Goal: Task Accomplishment & Management: Complete application form

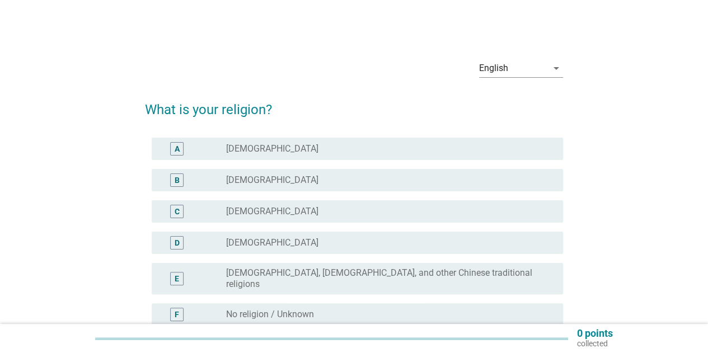
click at [290, 181] on div "radio_button_unchecked [DEMOGRAPHIC_DATA]" at bounding box center [385, 180] width 319 height 11
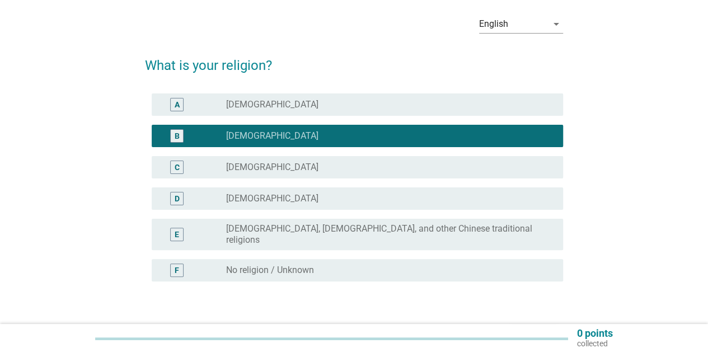
scroll to position [110, 0]
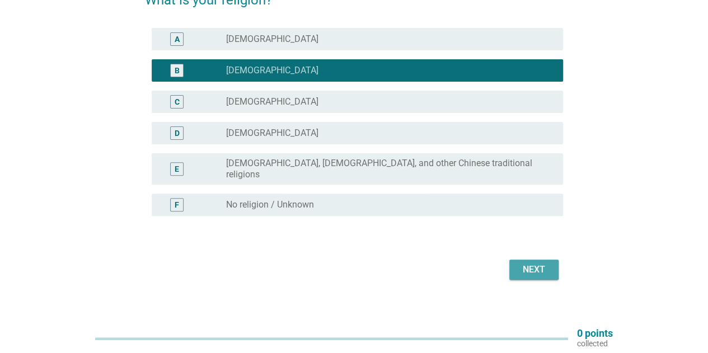
click at [520, 263] on div "Next" at bounding box center [533, 269] width 31 height 13
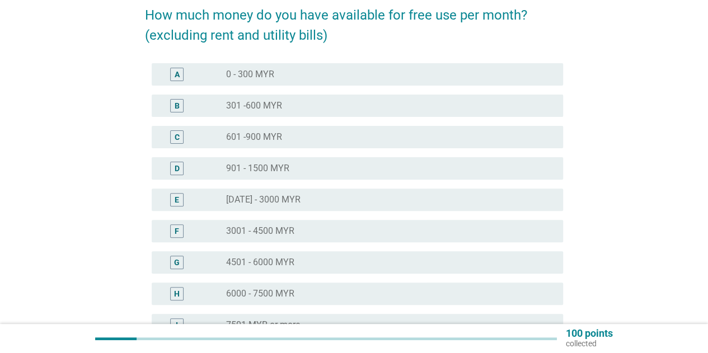
scroll to position [112, 0]
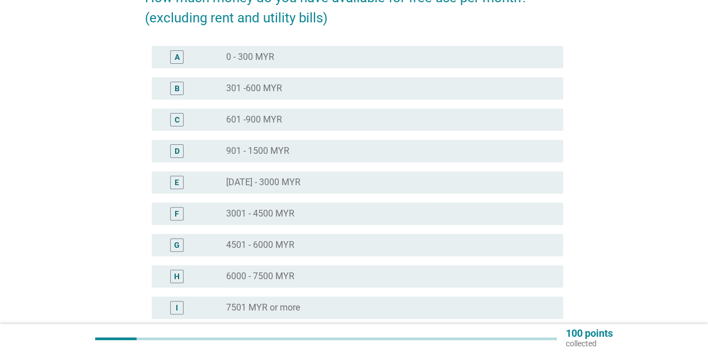
click at [225, 125] on div "C" at bounding box center [193, 119] width 65 height 13
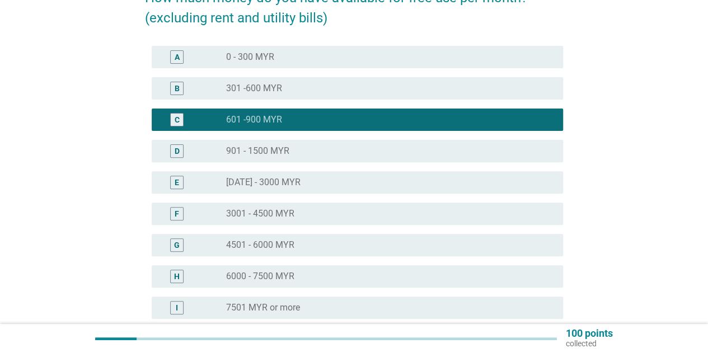
scroll to position [168, 0]
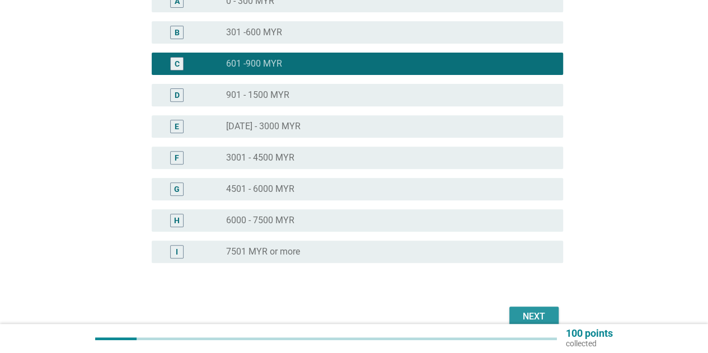
click at [549, 307] on button "Next" at bounding box center [533, 317] width 49 height 20
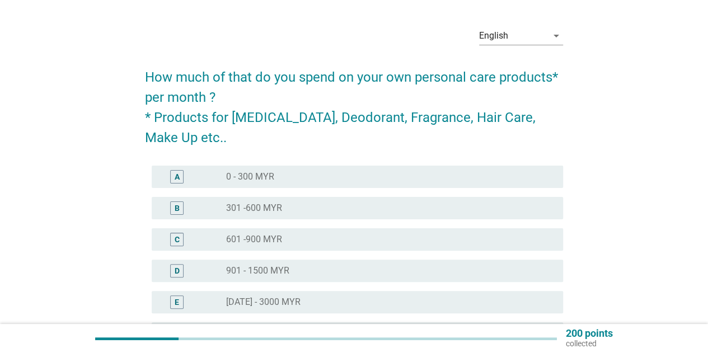
scroll to position [56, 0]
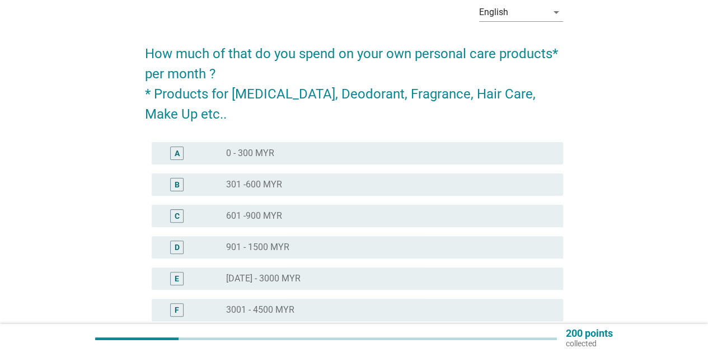
click at [309, 180] on div "radio_button_unchecked 301 -600 MYR" at bounding box center [385, 184] width 319 height 11
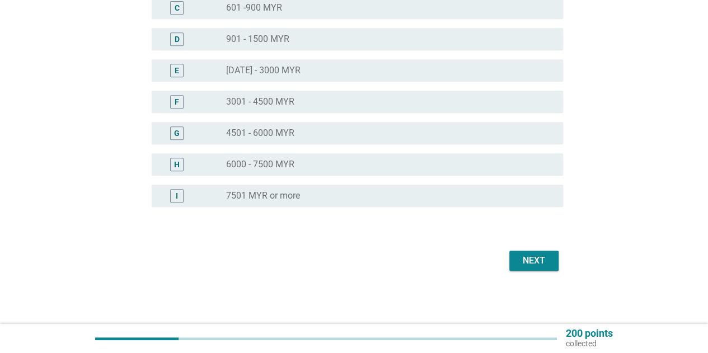
scroll to position [264, 0]
click at [555, 265] on button "Next" at bounding box center [533, 261] width 49 height 20
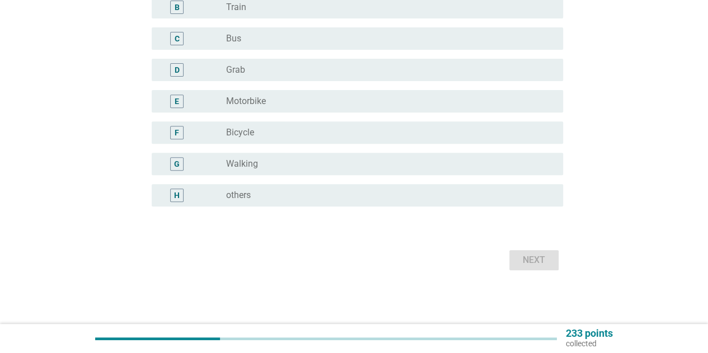
scroll to position [0, 0]
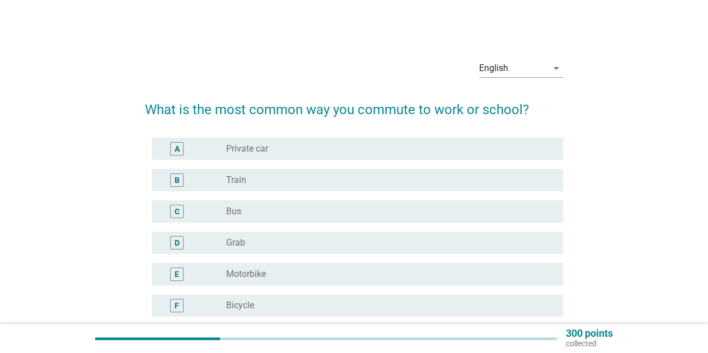
click at [284, 153] on div "radio_button_unchecked Private car" at bounding box center [385, 148] width 319 height 11
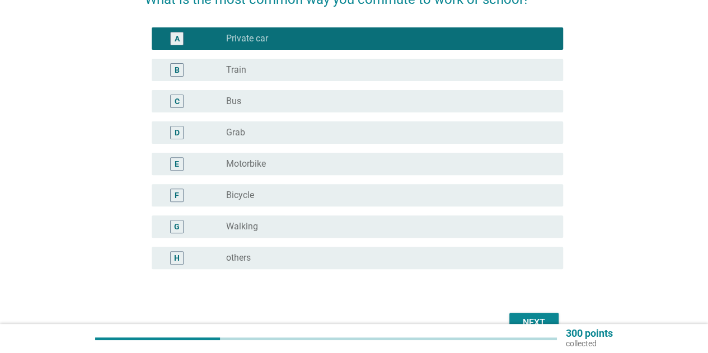
scroll to position [112, 0]
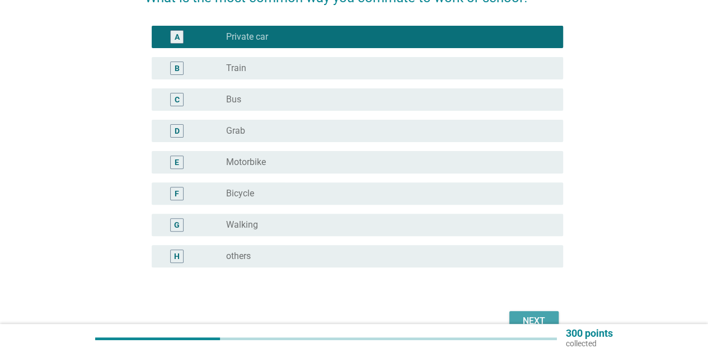
click at [536, 319] on div "Next" at bounding box center [533, 320] width 31 height 13
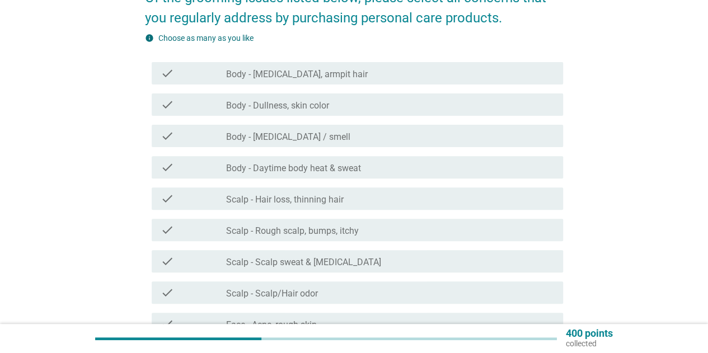
click at [225, 110] on div "check" at bounding box center [193, 104] width 65 height 13
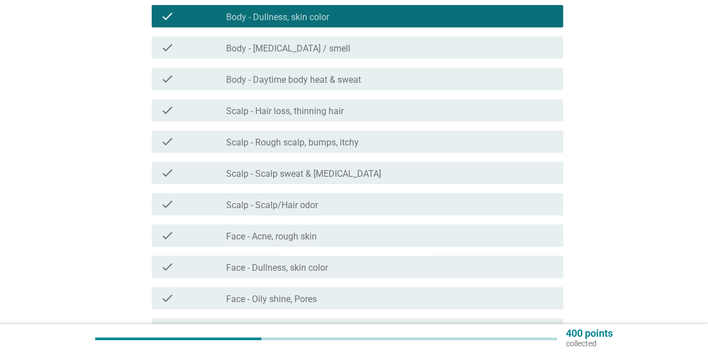
scroll to position [224, 0]
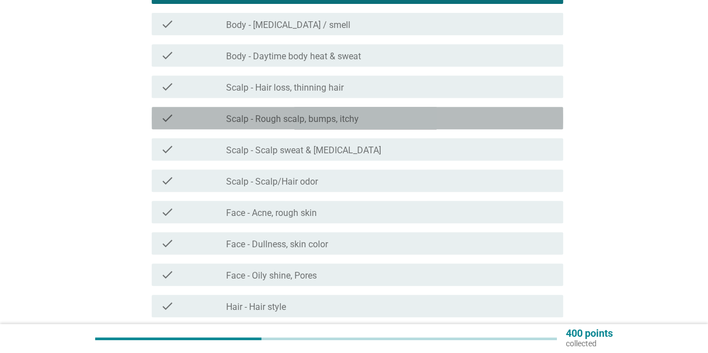
click at [213, 117] on div "check" at bounding box center [193, 117] width 65 height 13
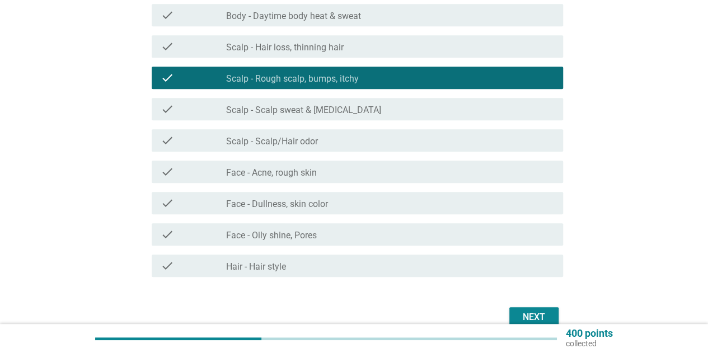
scroll to position [280, 0]
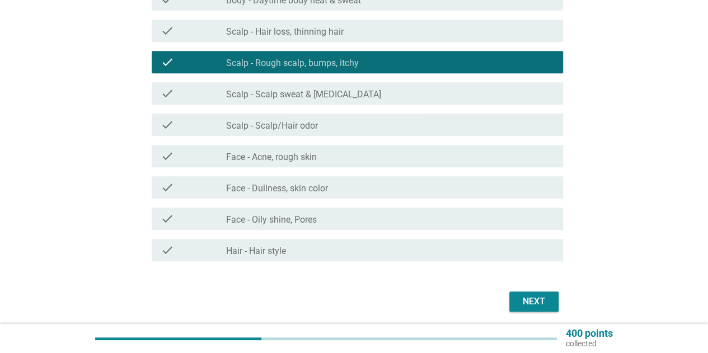
click at [213, 184] on div "check" at bounding box center [193, 187] width 65 height 13
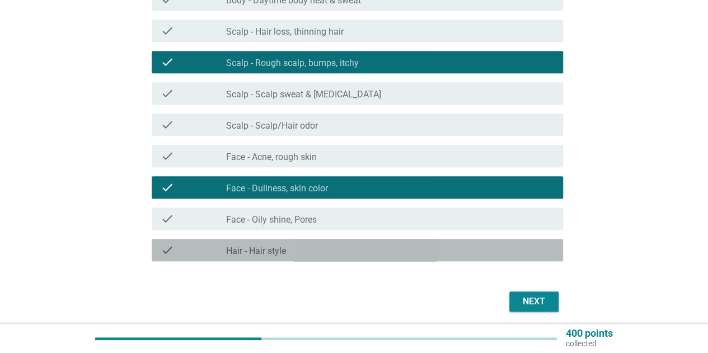
click at [426, 243] on div "check_box_outline_blank Hair - Hair style" at bounding box center [390, 249] width 328 height 13
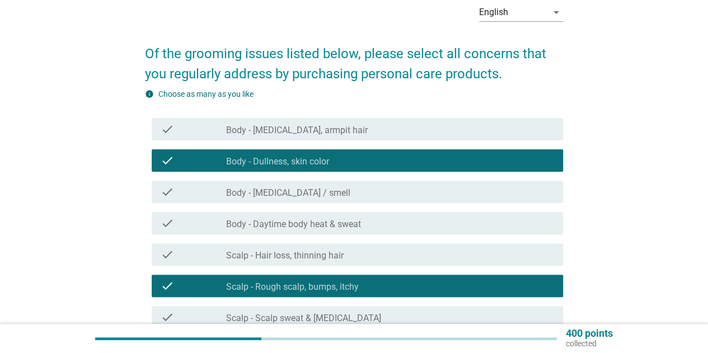
scroll to position [321, 0]
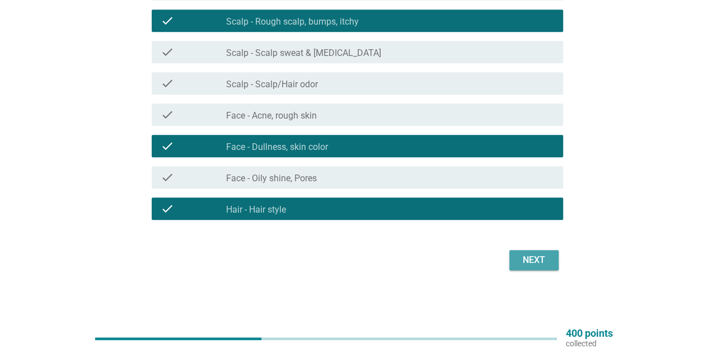
click at [524, 265] on div "Next" at bounding box center [533, 259] width 31 height 13
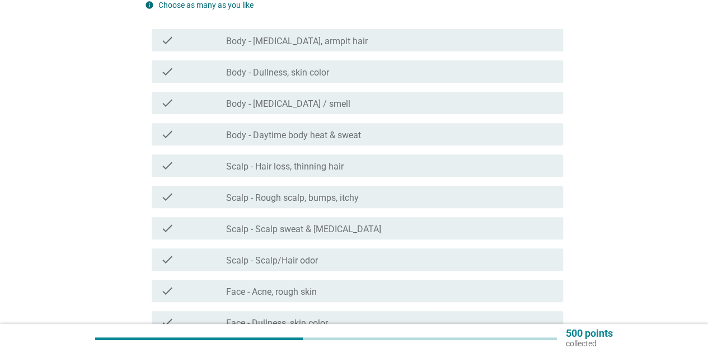
scroll to position [168, 0]
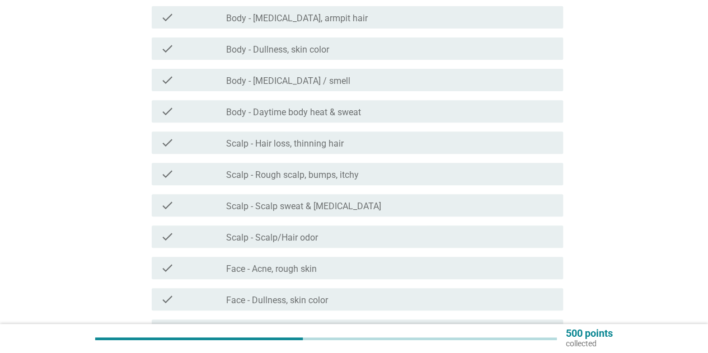
click at [252, 118] on div "check check_box_outline_blank Body - Daytime body heat & sweat" at bounding box center [357, 111] width 411 height 22
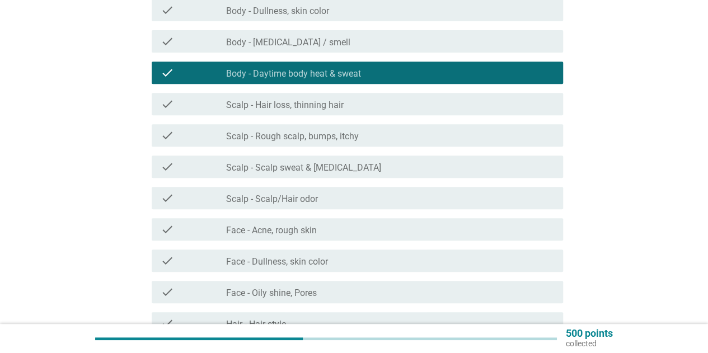
scroll to position [224, 0]
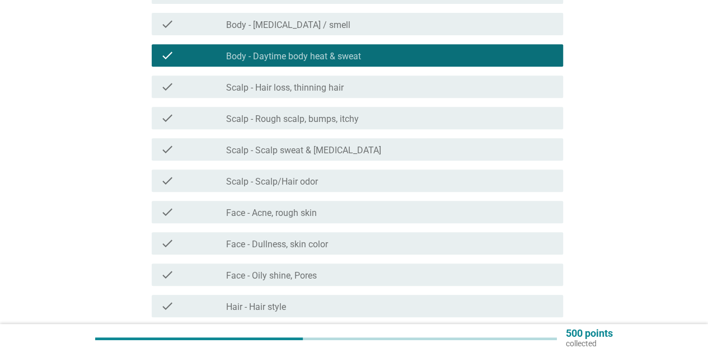
click at [219, 175] on div "check" at bounding box center [193, 180] width 65 height 13
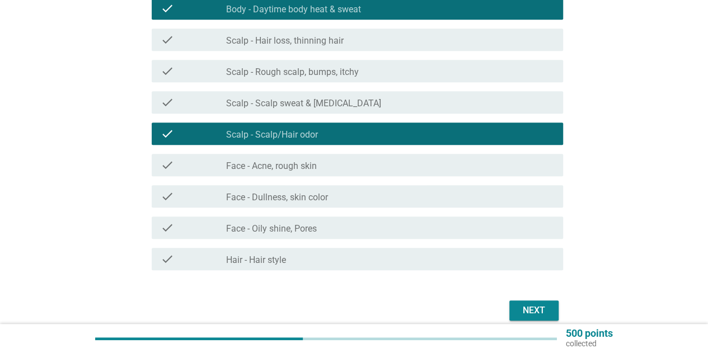
scroll to position [321, 0]
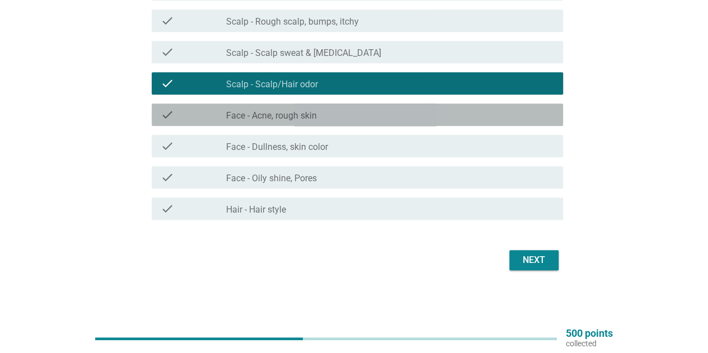
click at [266, 111] on label "Face - Acne, rough skin" at bounding box center [271, 115] width 91 height 11
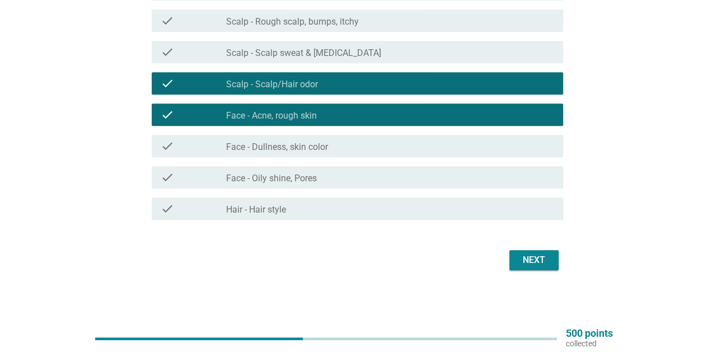
click at [521, 261] on div "Next" at bounding box center [533, 259] width 31 height 13
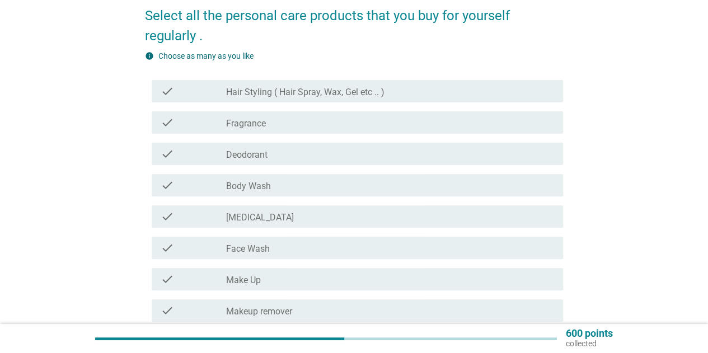
scroll to position [112, 0]
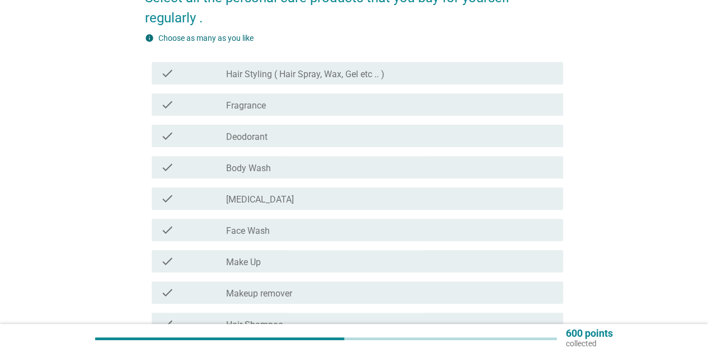
click at [293, 106] on div "check_box_outline_blank Fragrance" at bounding box center [390, 104] width 328 height 13
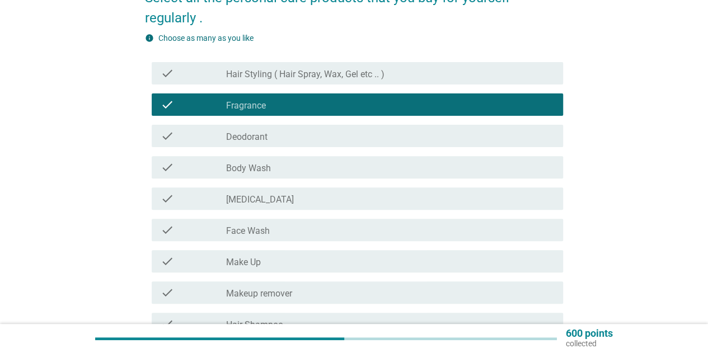
click at [289, 166] on div "check_box_outline_blank Body Wash" at bounding box center [390, 167] width 328 height 13
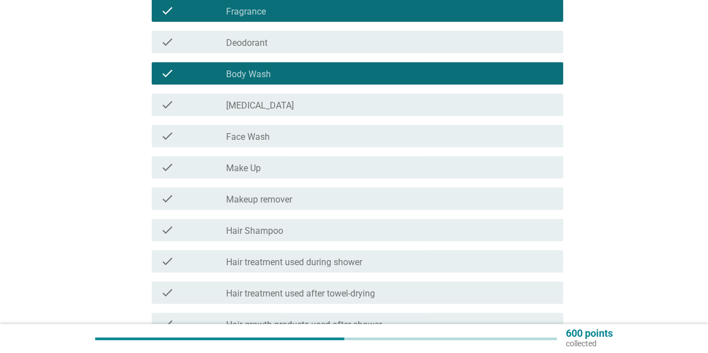
scroll to position [224, 0]
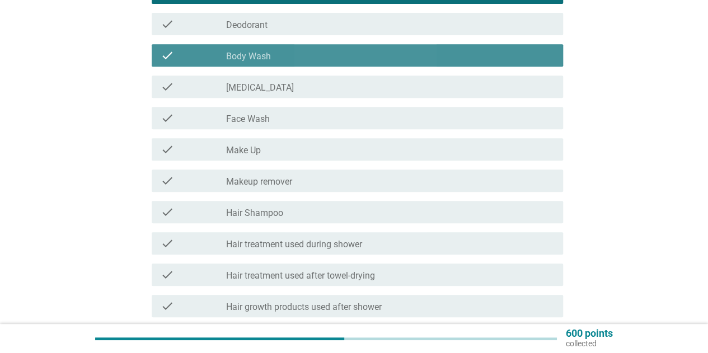
click at [250, 62] on label "Body Wash" at bounding box center [248, 56] width 45 height 11
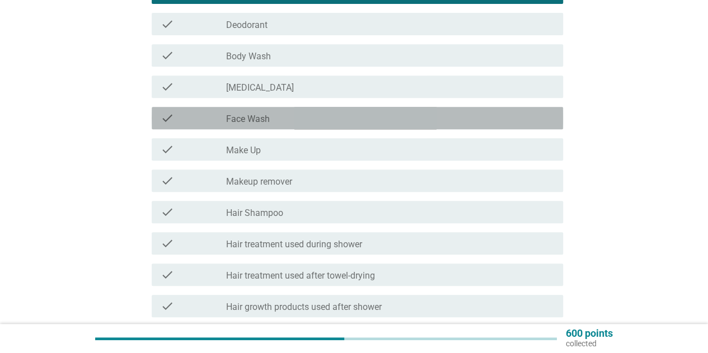
click at [274, 119] on div "check_box_outline_blank Face Wash" at bounding box center [390, 117] width 328 height 13
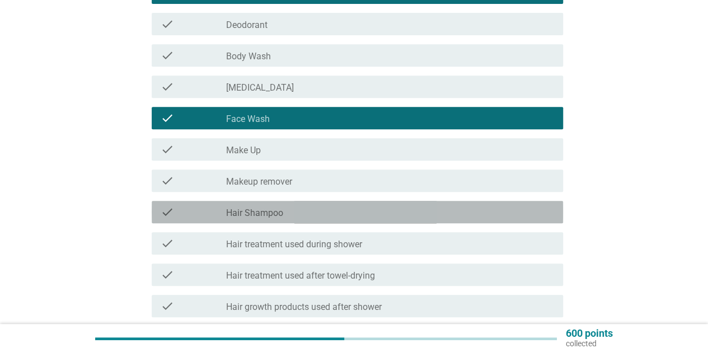
click at [282, 215] on label "Hair Shampoo" at bounding box center [254, 213] width 57 height 11
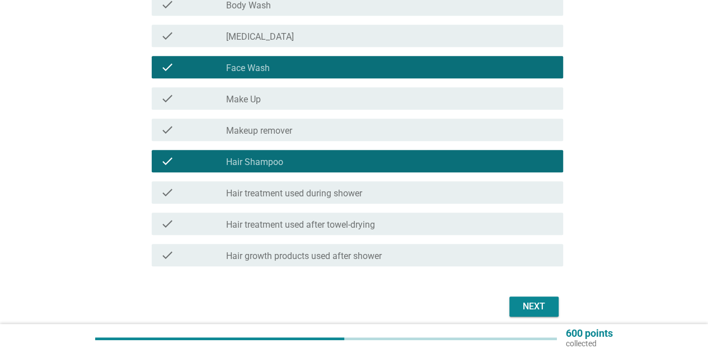
scroll to position [321, 0]
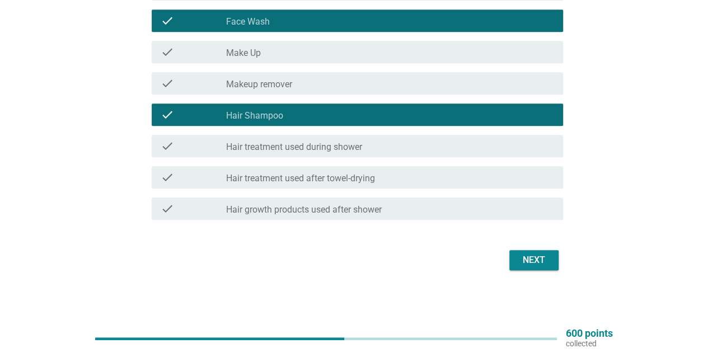
click at [235, 153] on div "check check_box_outline_blank Hair treatment used during shower" at bounding box center [357, 146] width 411 height 22
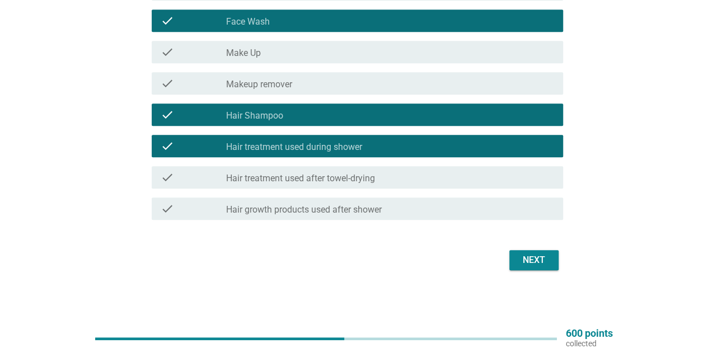
click at [266, 179] on label "Hair treatment used after towel-drying" at bounding box center [300, 178] width 149 height 11
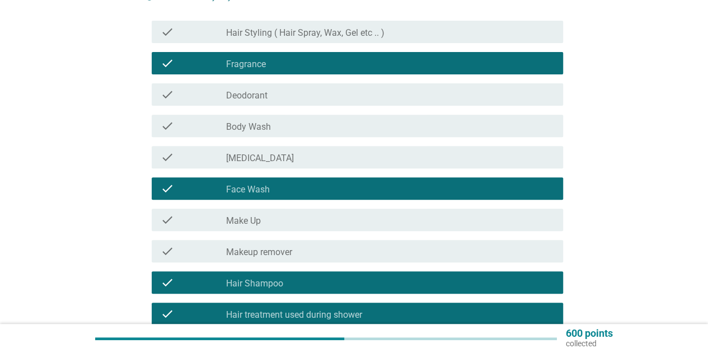
scroll to position [97, 0]
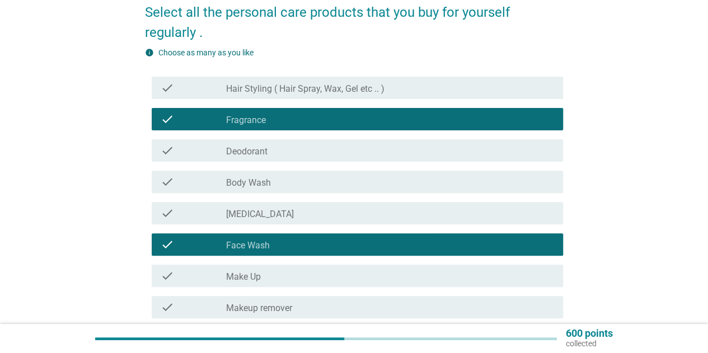
click at [304, 216] on div "check_box_outline_blank [MEDICAL_DATA]" at bounding box center [390, 212] width 328 height 13
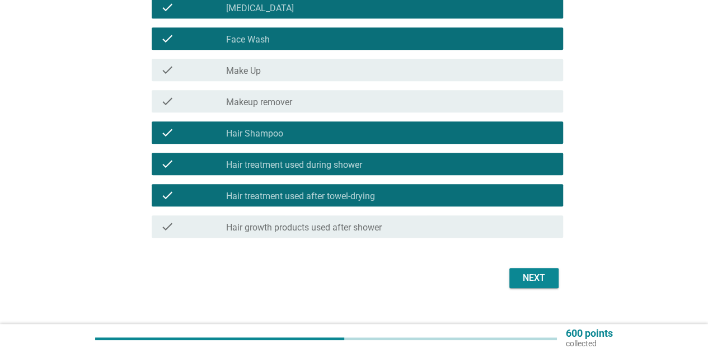
scroll to position [321, 0]
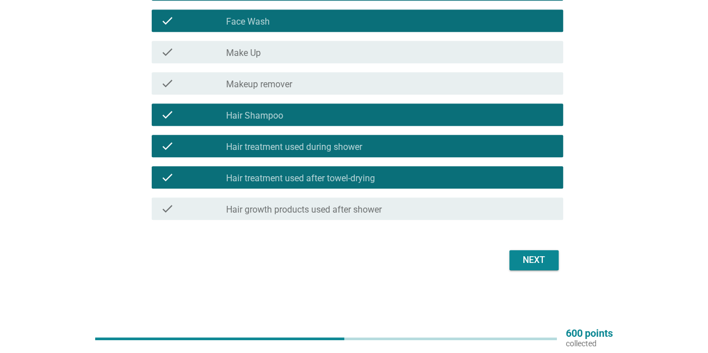
click at [538, 266] on div "Next" at bounding box center [533, 259] width 31 height 13
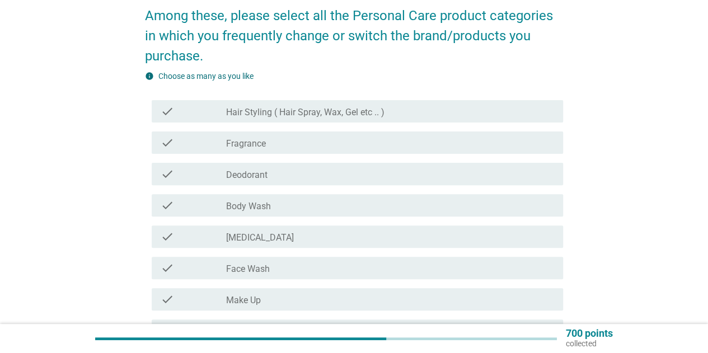
scroll to position [112, 0]
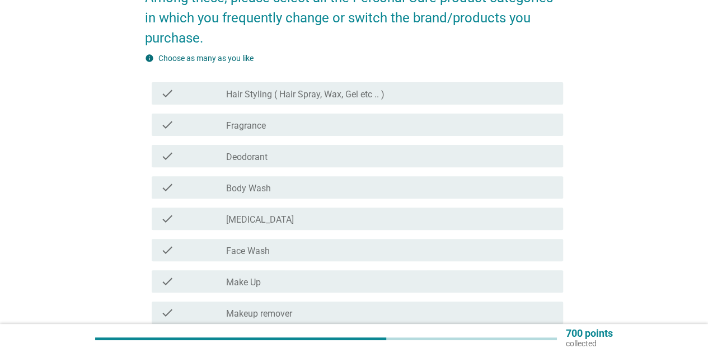
click at [251, 134] on div "check check_box_outline_blank Fragrance" at bounding box center [357, 125] width 411 height 22
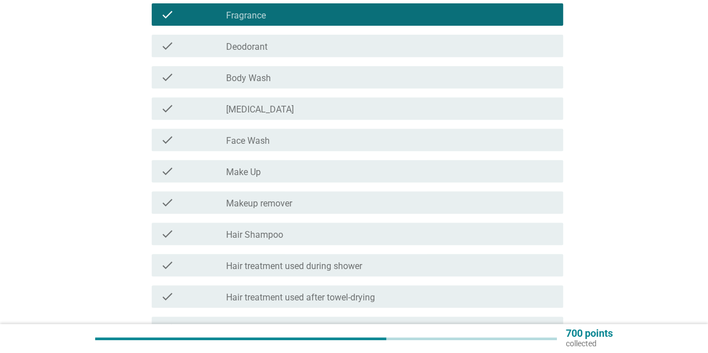
scroll to position [224, 0]
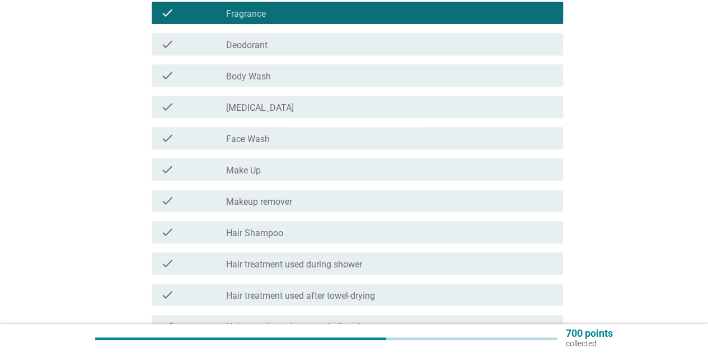
click at [221, 87] on div "check check_box_outline_blank Body Wash" at bounding box center [354, 75] width 418 height 31
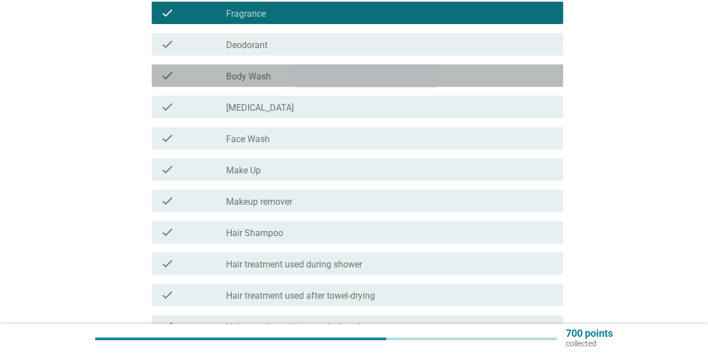
click at [205, 71] on div "check" at bounding box center [193, 75] width 65 height 13
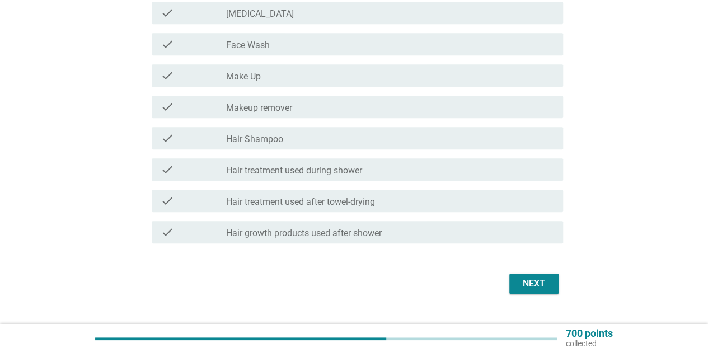
scroll to position [336, 0]
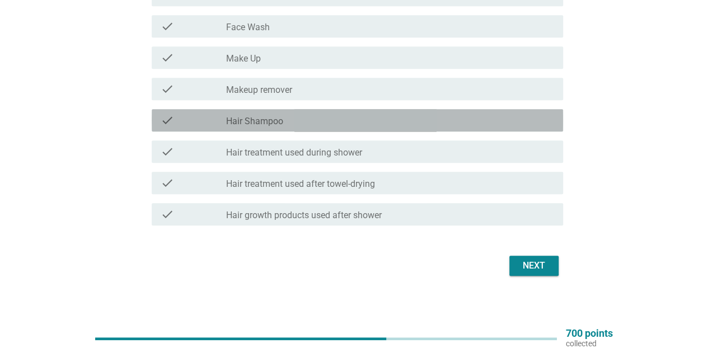
click at [275, 120] on label "Hair Shampoo" at bounding box center [254, 121] width 57 height 11
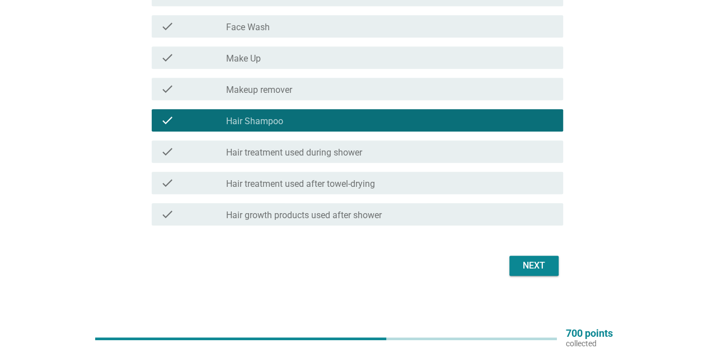
click at [525, 271] on div "Next" at bounding box center [533, 265] width 31 height 13
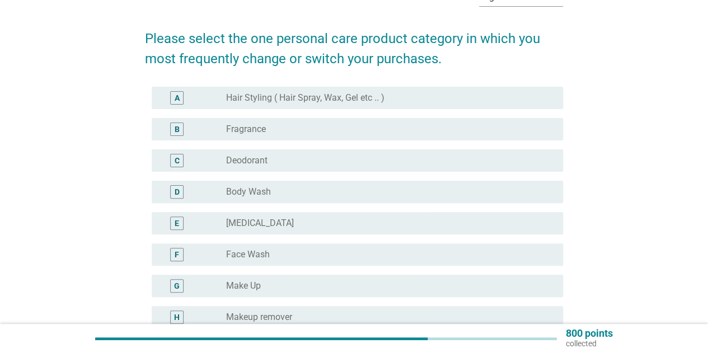
scroll to position [112, 0]
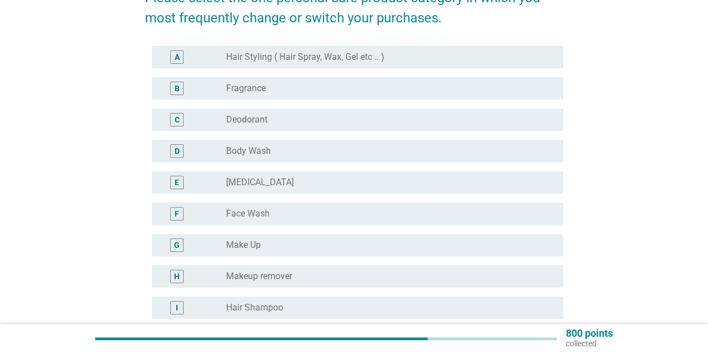
click at [274, 92] on div "radio_button_unchecked Fragrance" at bounding box center [385, 88] width 319 height 11
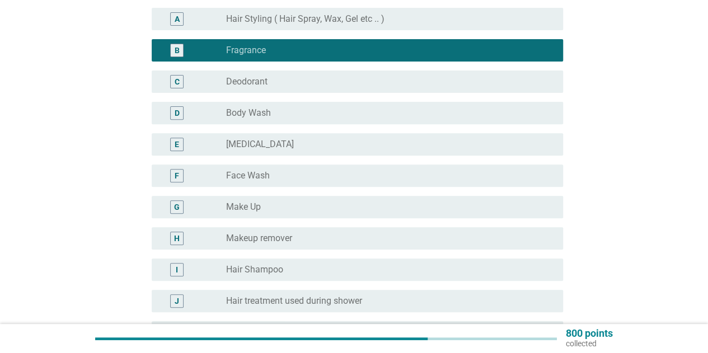
scroll to position [168, 0]
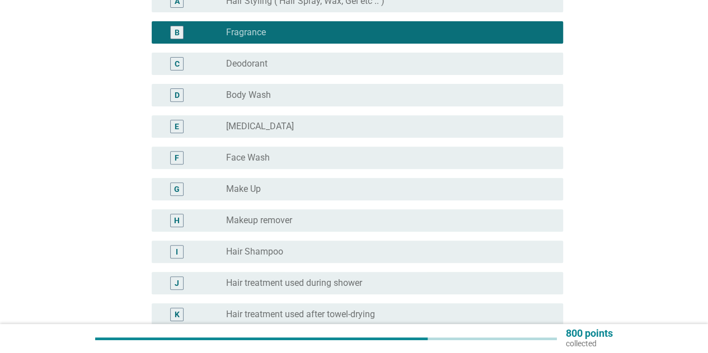
click at [267, 124] on div "radio_button_unchecked [MEDICAL_DATA]" at bounding box center [385, 126] width 319 height 11
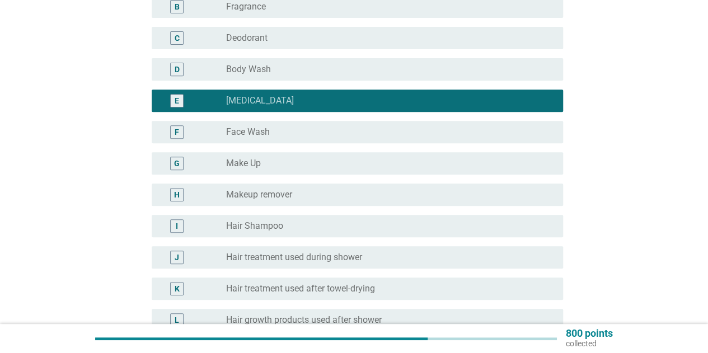
scroll to position [318, 0]
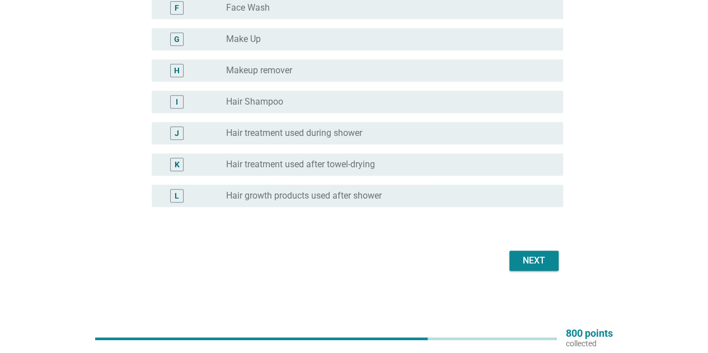
click at [526, 257] on div "Next" at bounding box center [533, 260] width 31 height 13
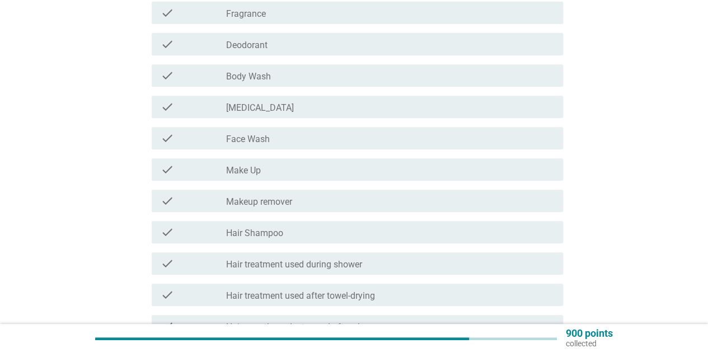
scroll to position [0, 0]
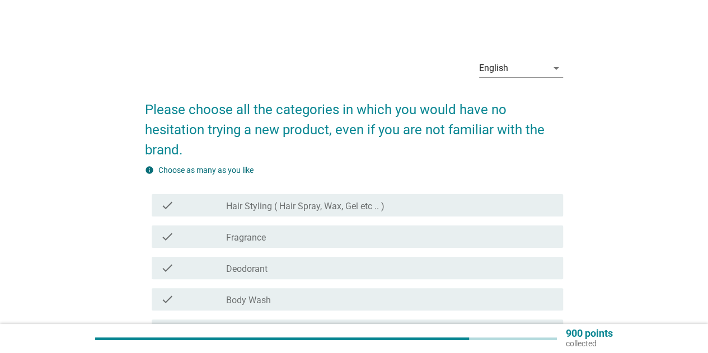
click at [147, 112] on h2 "Please choose all the categories in which you would have no hesitation trying a…" at bounding box center [354, 124] width 418 height 72
drag, startPoint x: 206, startPoint y: 142, endPoint x: 189, endPoint y: 147, distance: 18.1
click at [206, 142] on h2 "Please choose all the categories in which you would have no hesitation trying a…" at bounding box center [354, 124] width 418 height 72
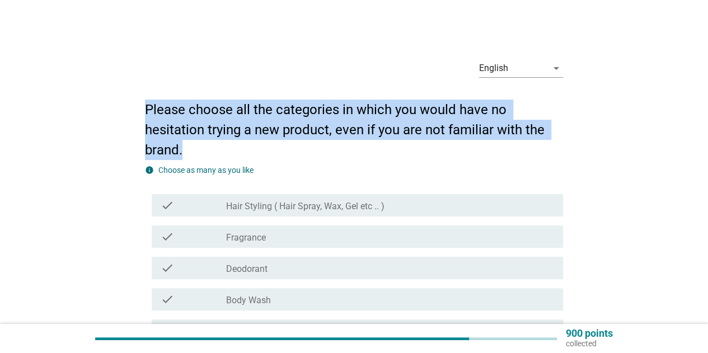
drag, startPoint x: 194, startPoint y: 148, endPoint x: 142, endPoint y: 117, distance: 60.0
click at [142, 117] on div "English arrow_drop_down Please choose all the categories in which you would hav…" at bounding box center [354, 332] width 436 height 582
copy h2 "Please choose all the categories in which you would have no hesitation trying a…"
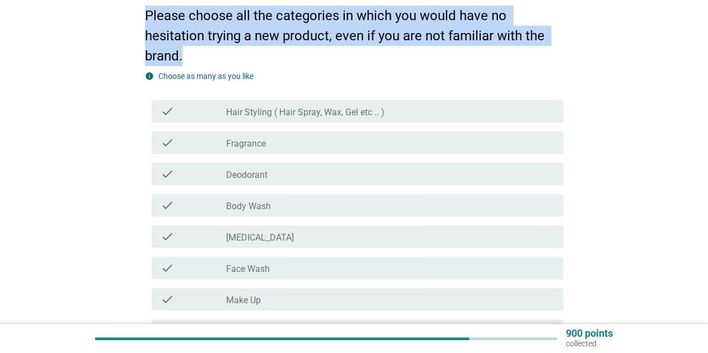
scroll to position [112, 0]
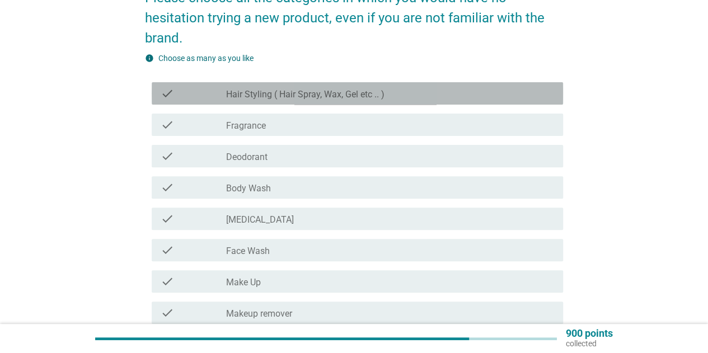
click at [219, 102] on div "check check_box_outline_blank Hair Styling ( Hair Spray, Wax, Gel etc .. )" at bounding box center [357, 93] width 411 height 22
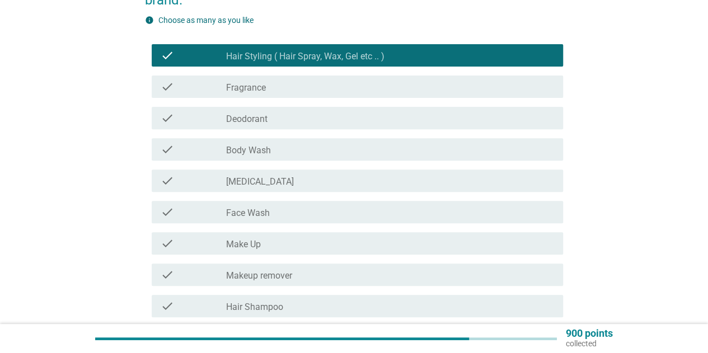
scroll to position [168, 0]
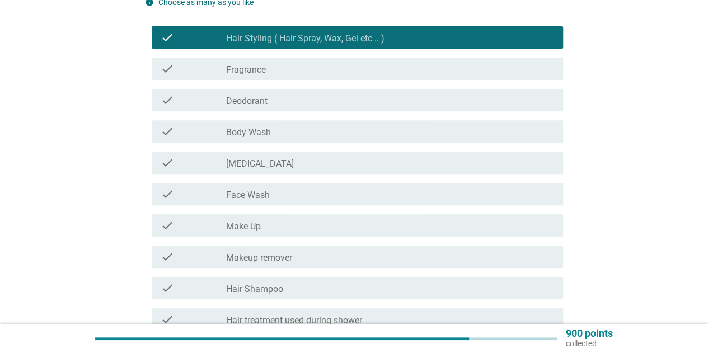
click at [187, 200] on div "check" at bounding box center [193, 193] width 65 height 13
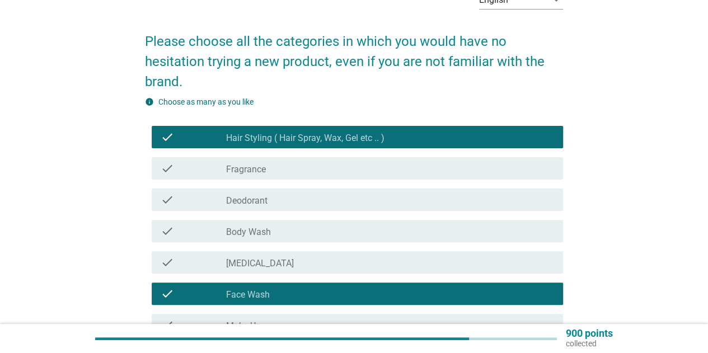
scroll to position [56, 0]
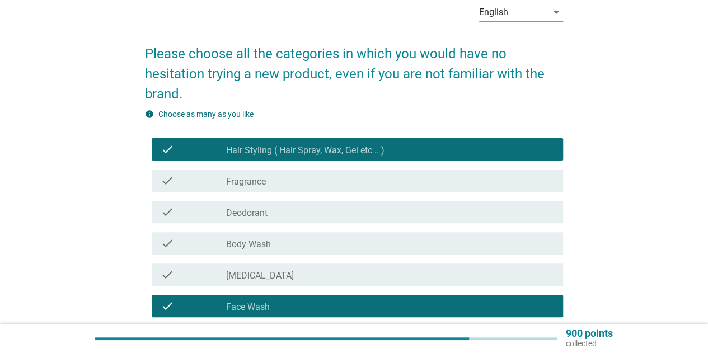
click at [246, 247] on label "Body Wash" at bounding box center [248, 244] width 45 height 11
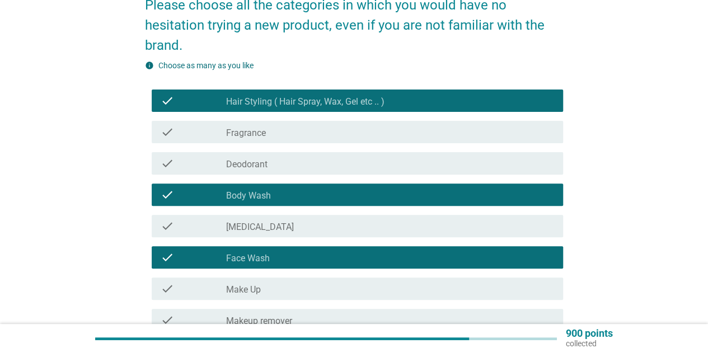
scroll to position [168, 0]
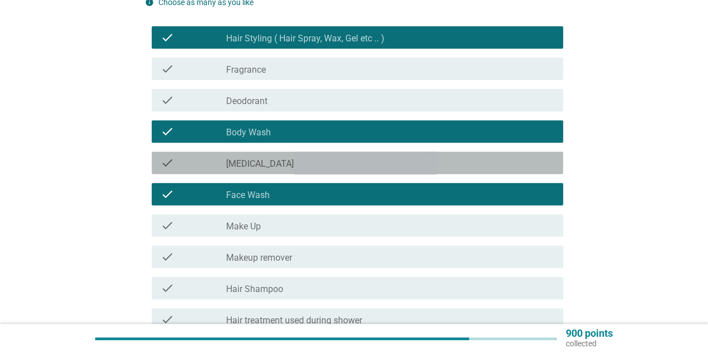
click at [216, 163] on div "check" at bounding box center [193, 162] width 65 height 13
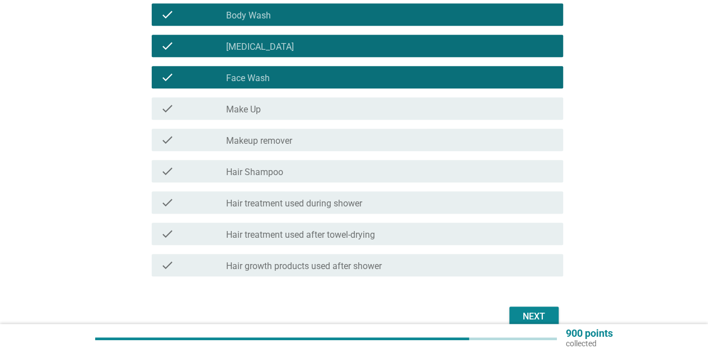
scroll to position [341, 0]
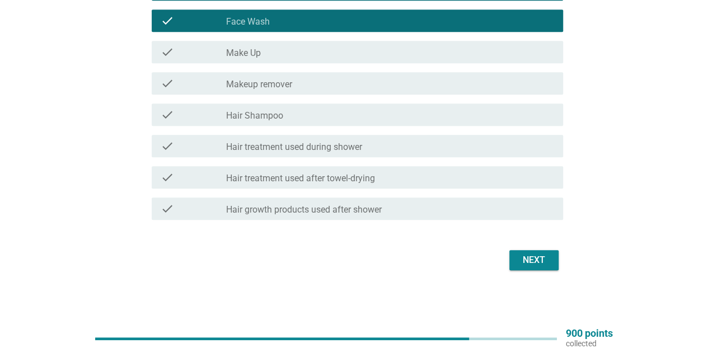
click at [544, 267] on button "Next" at bounding box center [533, 260] width 49 height 20
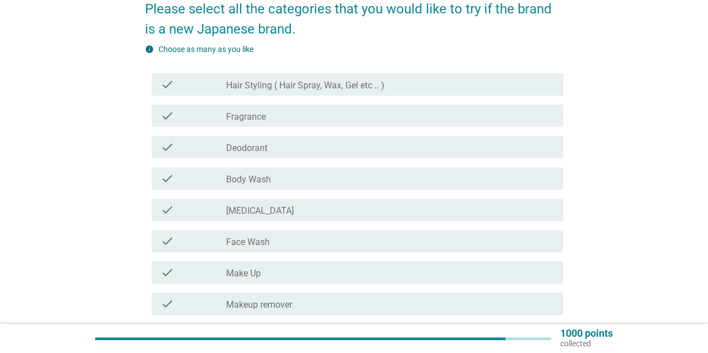
scroll to position [112, 0]
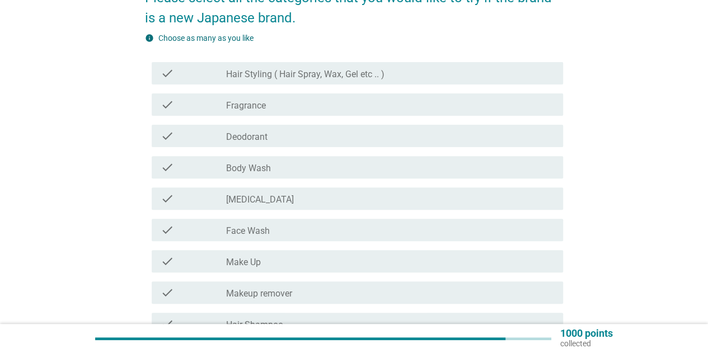
click at [251, 100] on div "check_box_outline_blank Fragrance" at bounding box center [390, 104] width 328 height 13
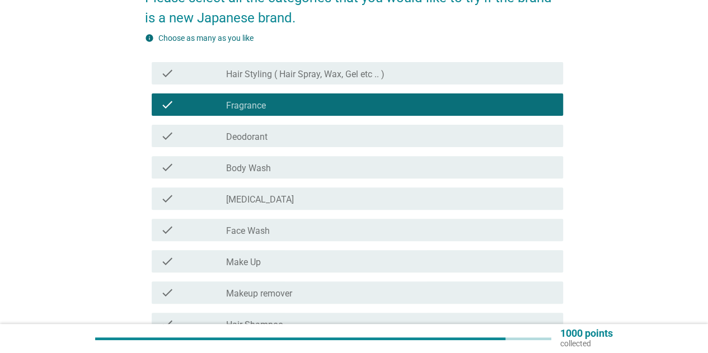
click at [308, 168] on div "check_box_outline_blank Body Wash" at bounding box center [390, 167] width 328 height 13
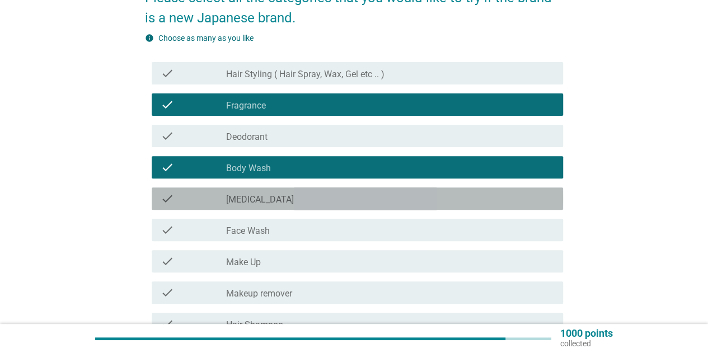
click at [306, 195] on div "check_box_outline_blank [MEDICAL_DATA]" at bounding box center [390, 198] width 328 height 13
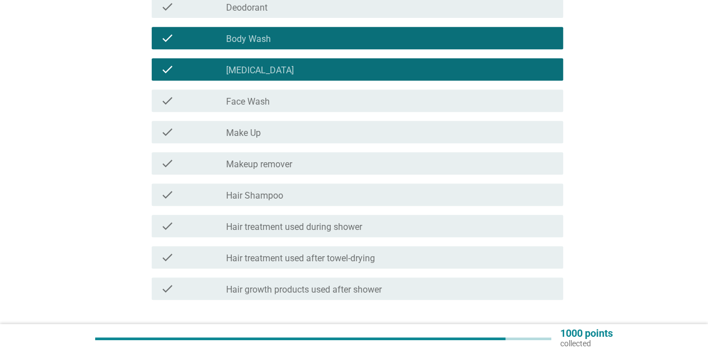
scroll to position [224, 0]
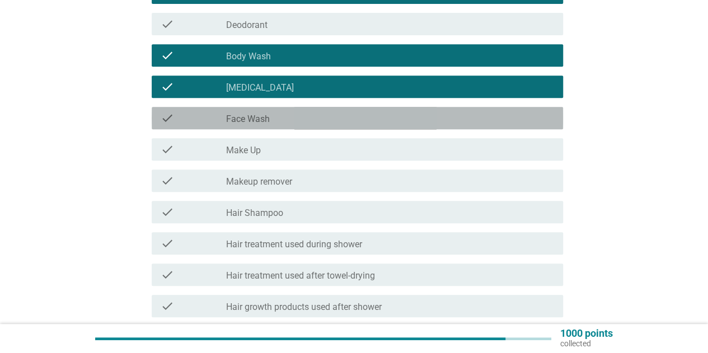
click at [280, 118] on div "check_box_outline_blank Face Wash" at bounding box center [390, 117] width 328 height 13
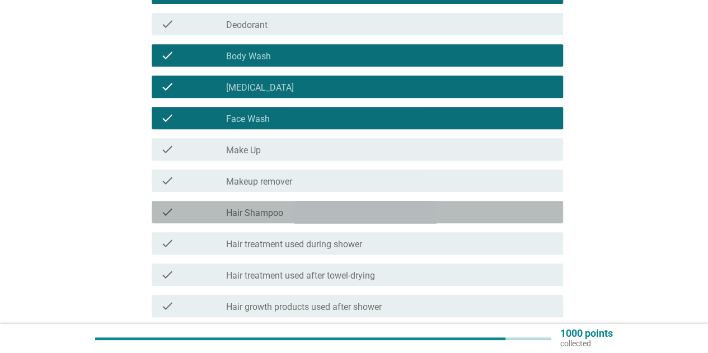
click at [303, 213] on div "check_box_outline_blank Hair Shampoo" at bounding box center [390, 211] width 328 height 13
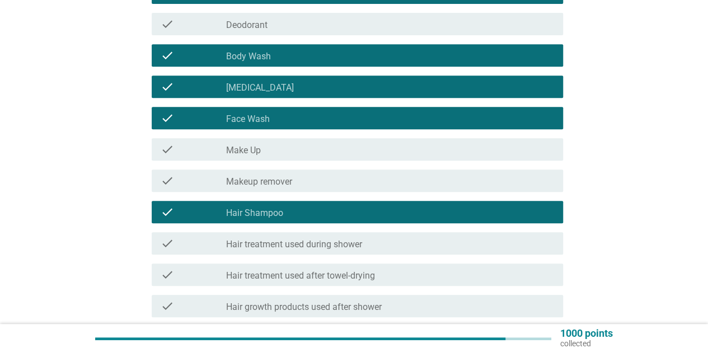
click at [369, 242] on div "check_box_outline_blank Hair treatment used during shower" at bounding box center [390, 243] width 328 height 13
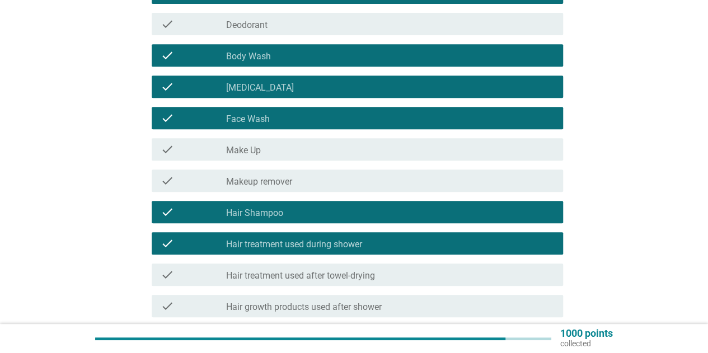
click at [402, 239] on div "check_box_outline_blank Hair treatment used during shower" at bounding box center [390, 243] width 328 height 13
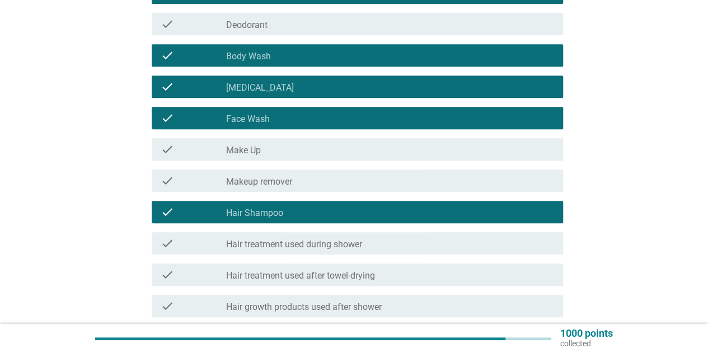
click at [413, 277] on div "check_box_outline_blank Hair treatment used after towel-drying" at bounding box center [390, 274] width 328 height 13
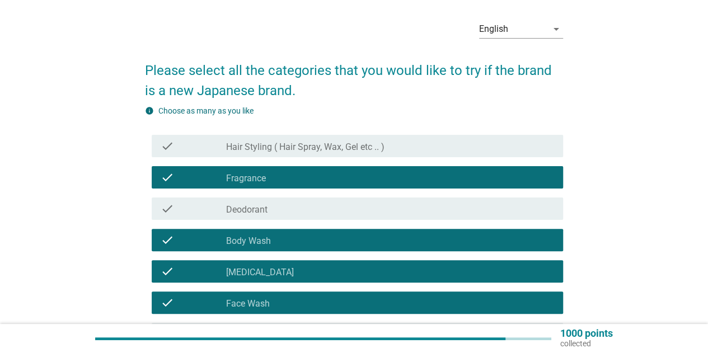
scroll to position [112, 0]
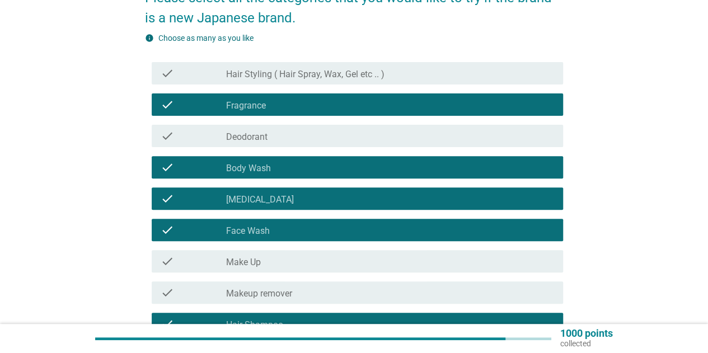
click at [196, 79] on div "check" at bounding box center [193, 73] width 65 height 13
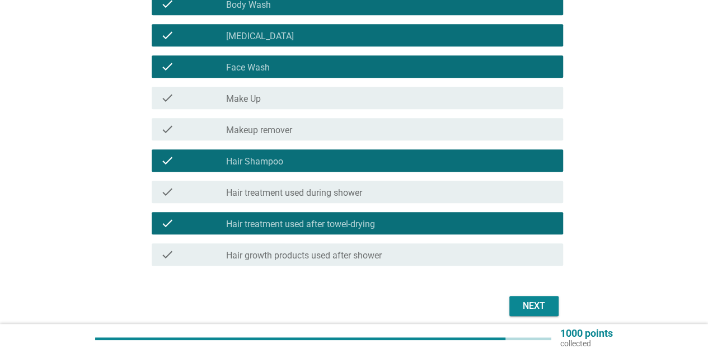
scroll to position [321, 0]
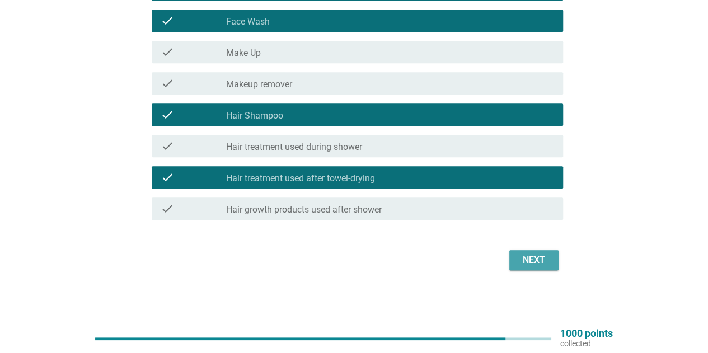
click at [516, 266] on button "Next" at bounding box center [533, 260] width 49 height 20
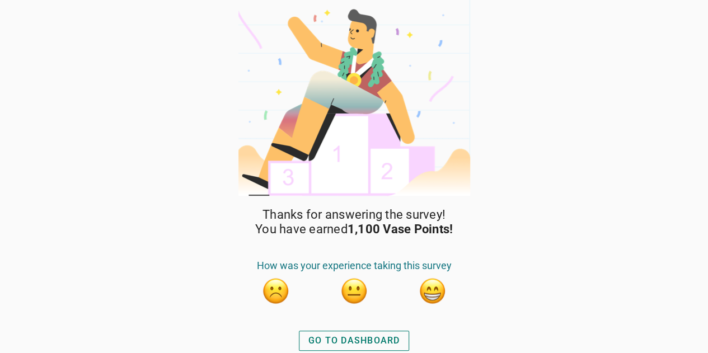
scroll to position [1, 0]
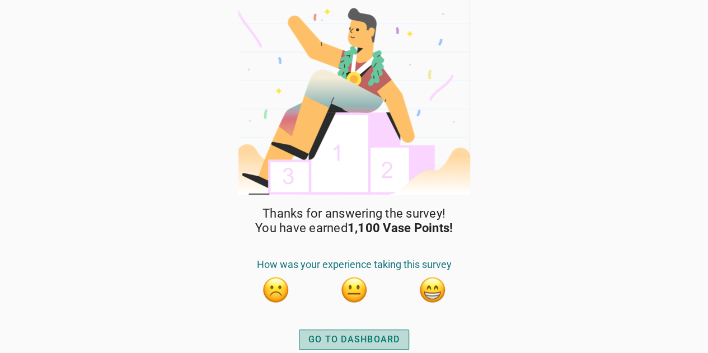
click at [392, 331] on button "GO TO DASHBOARD" at bounding box center [354, 339] width 111 height 20
